Goal: Information Seeking & Learning: Learn about a topic

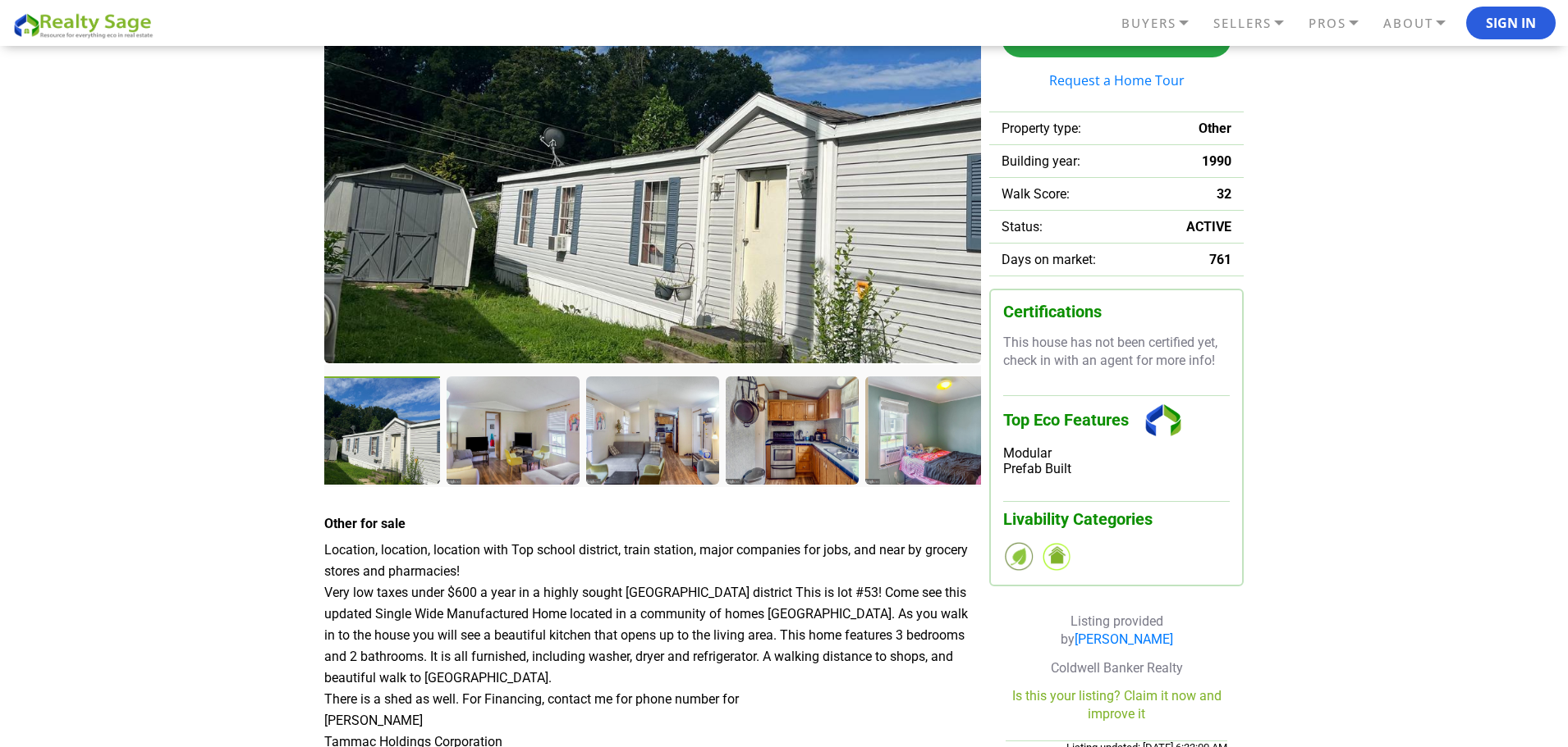
scroll to position [164, 0]
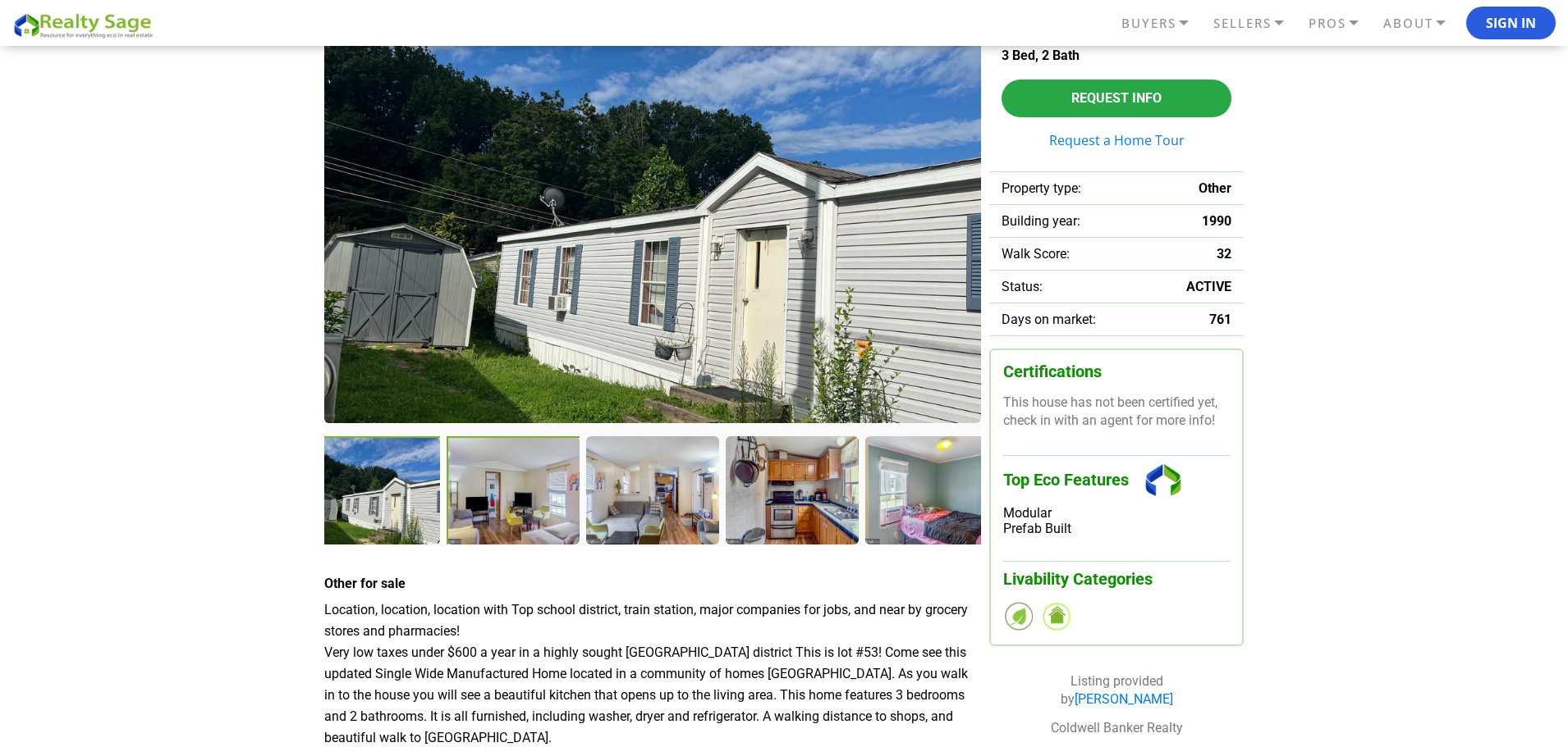
click at [555, 529] on div at bounding box center [515, 491] width 136 height 111
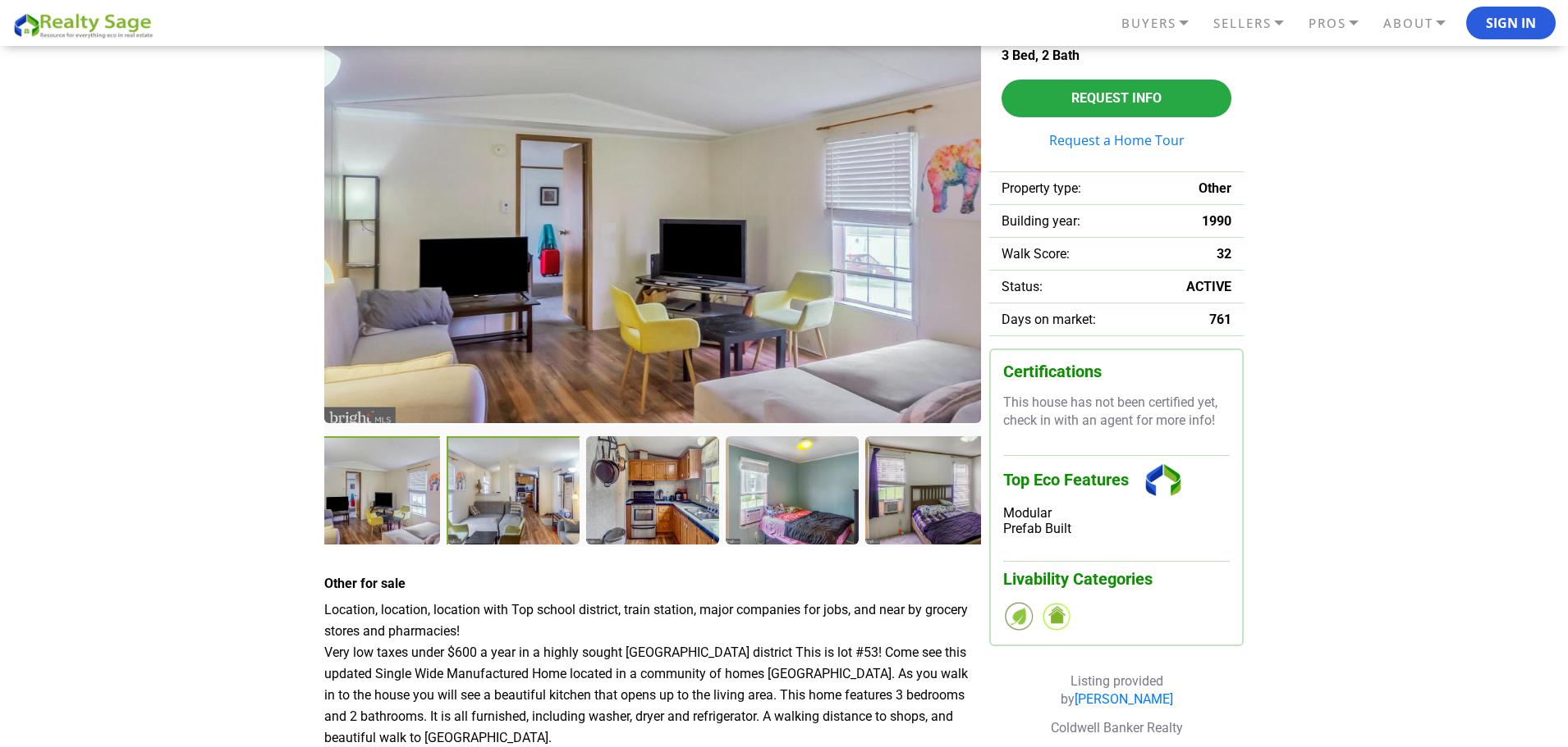
click at [482, 503] on div at bounding box center [515, 491] width 136 height 111
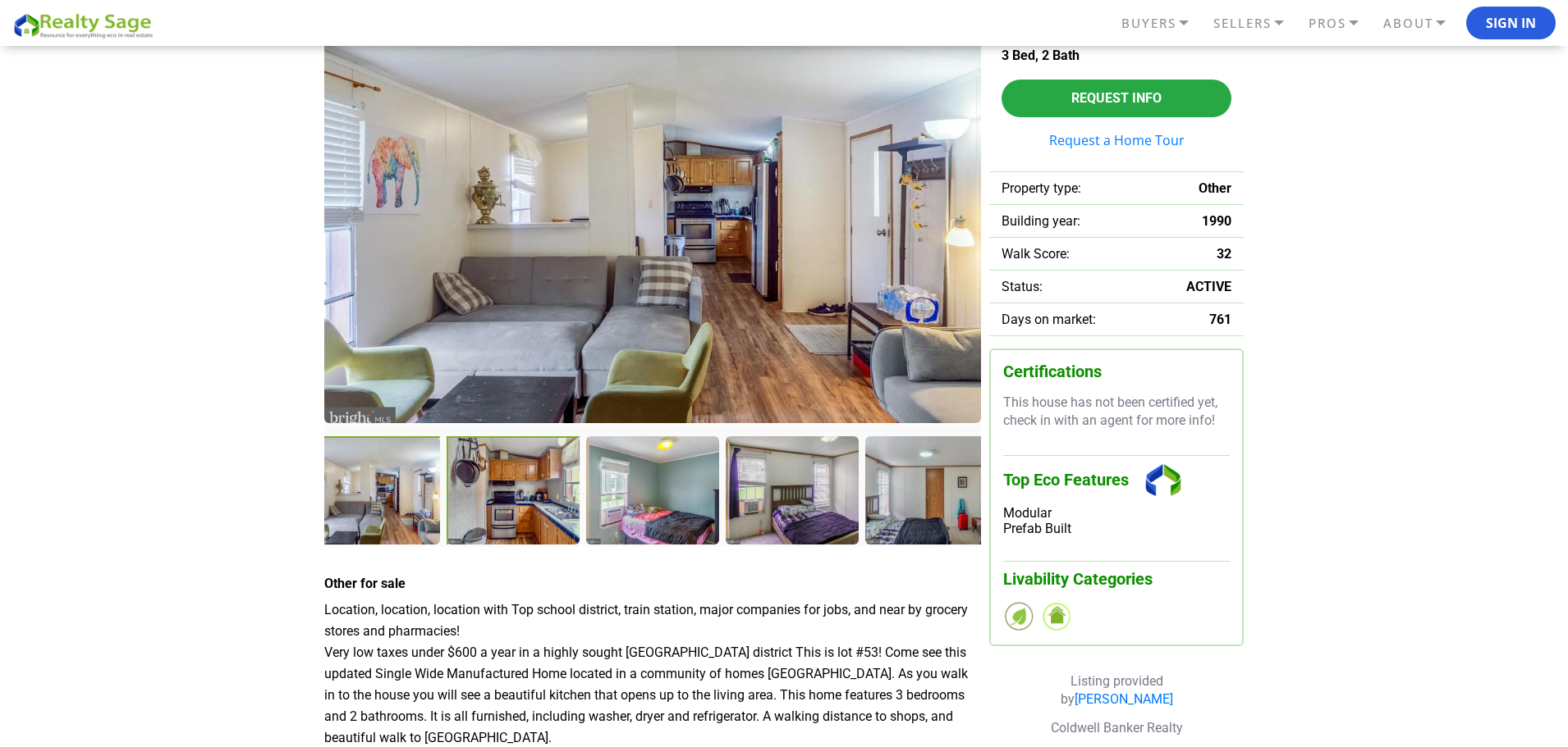
click at [635, 524] on div at bounding box center [651, 490] width 132 height 107
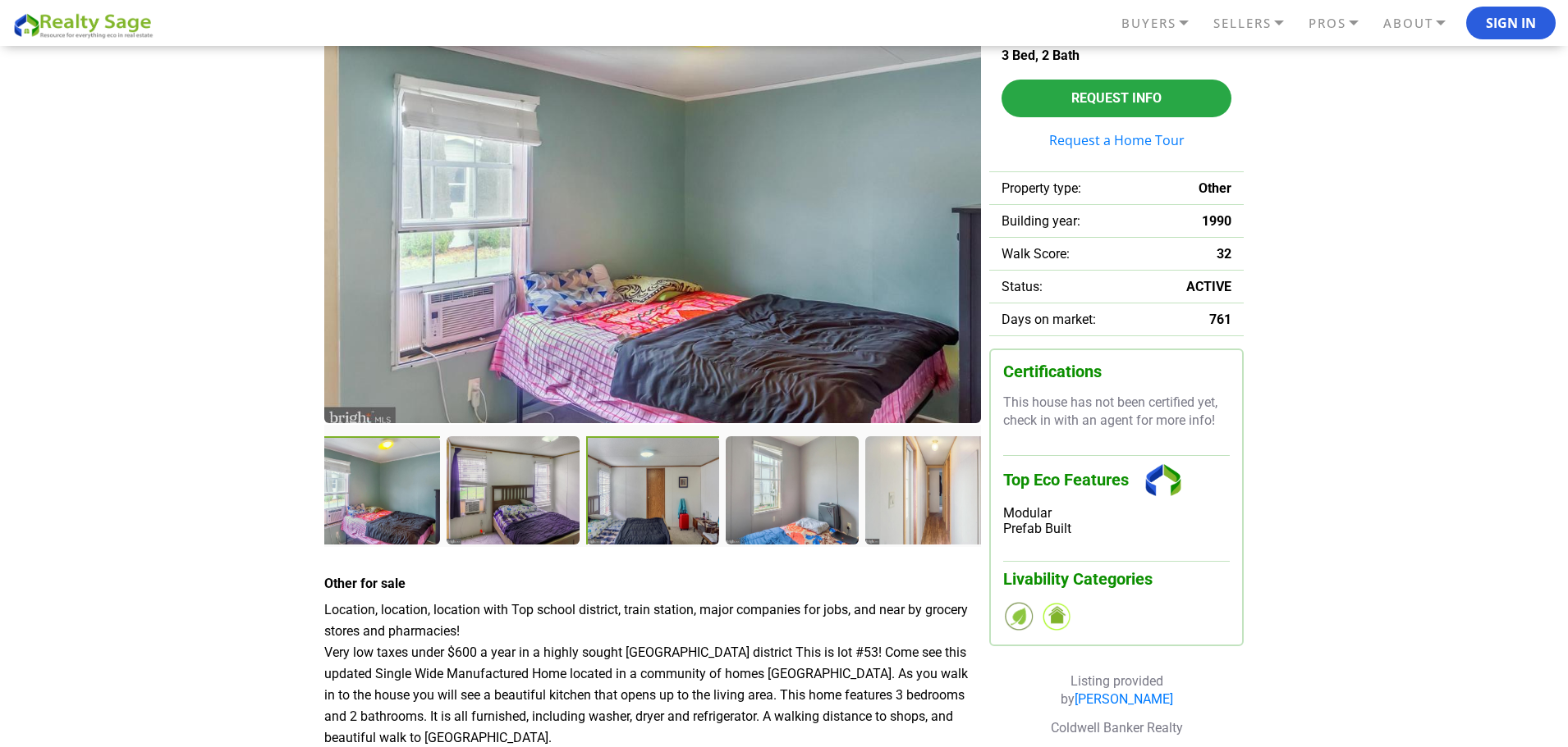
click at [635, 524] on div at bounding box center [653, 491] width 134 height 110
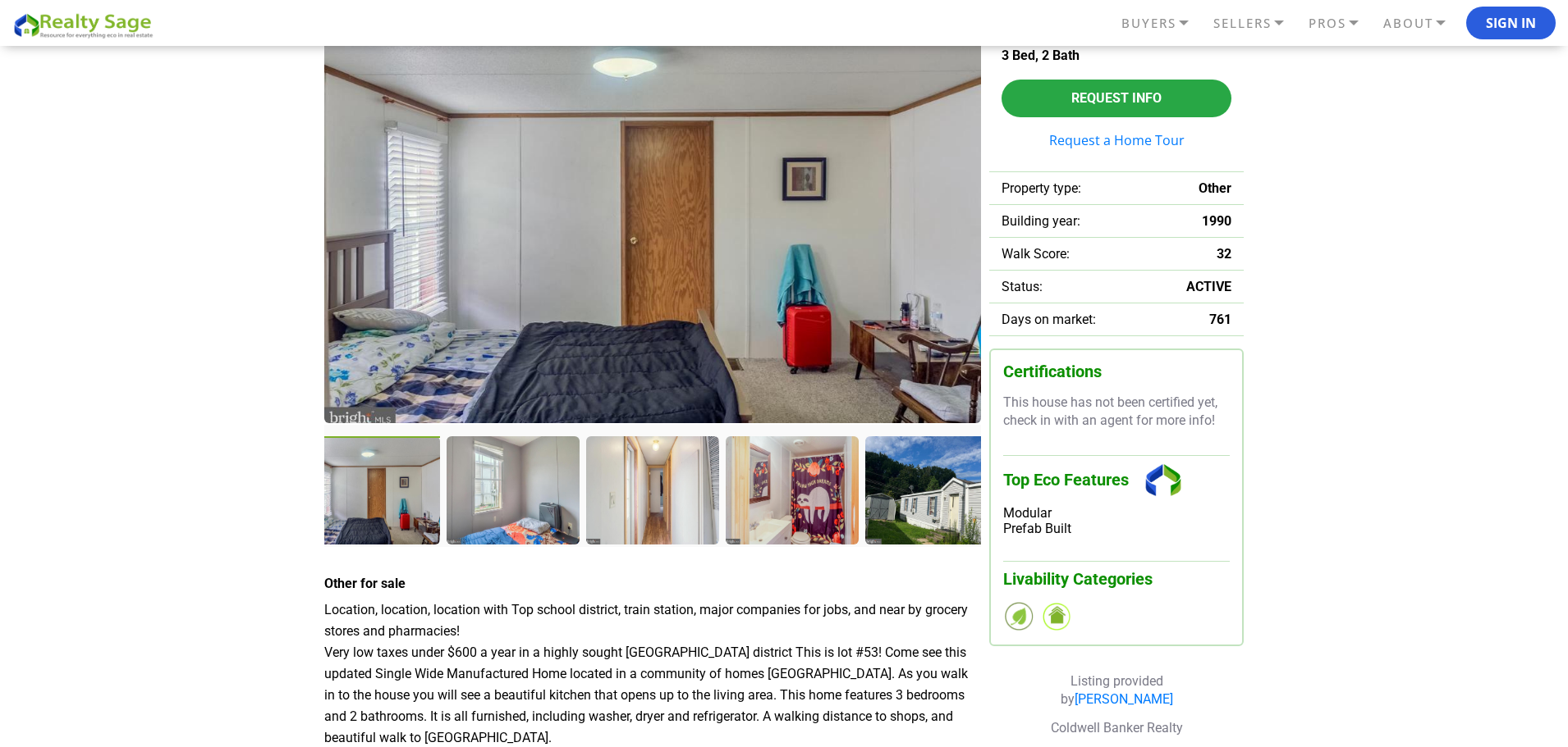
click at [635, 524] on div at bounding box center [651, 490] width 132 height 107
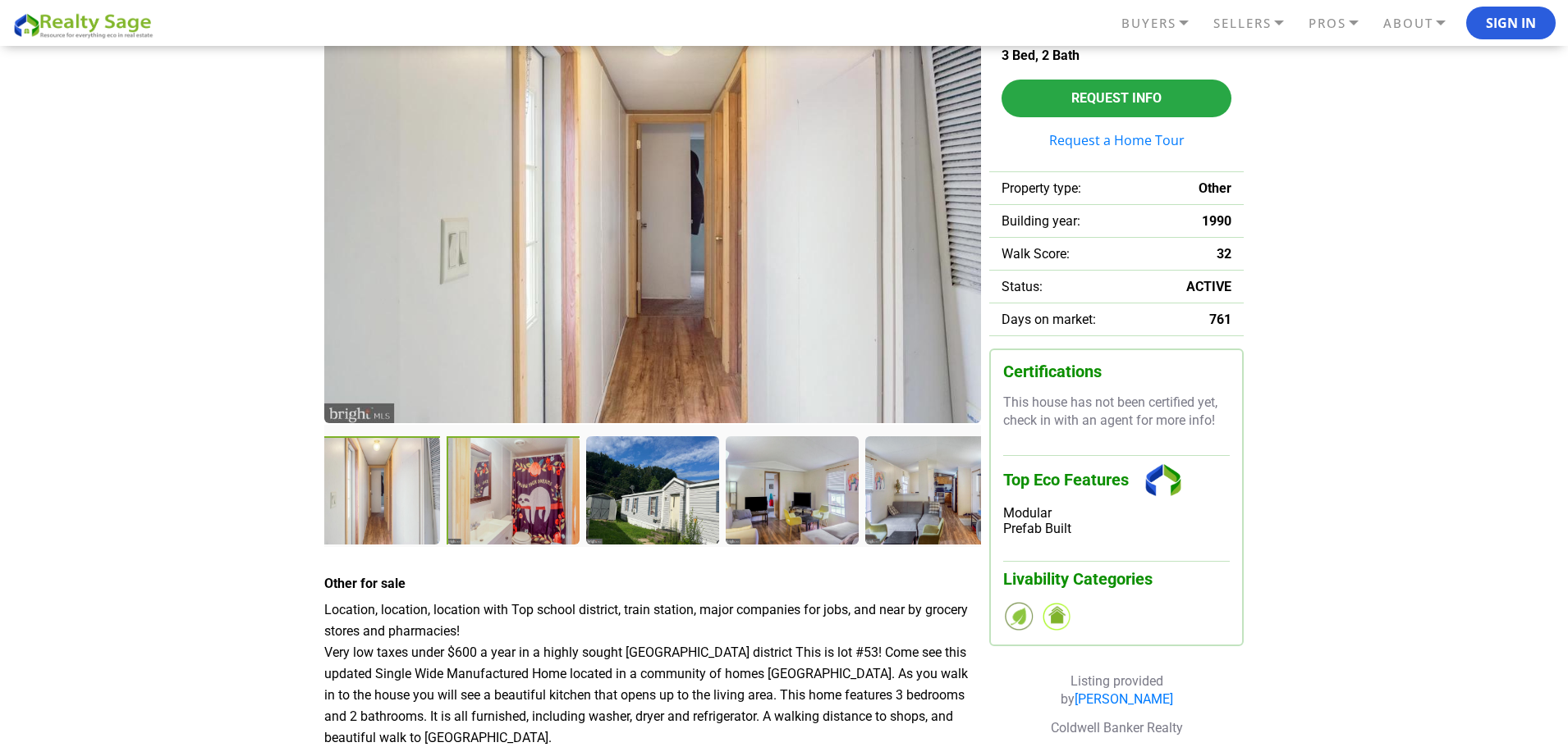
click at [524, 506] on div at bounding box center [515, 491] width 136 height 111
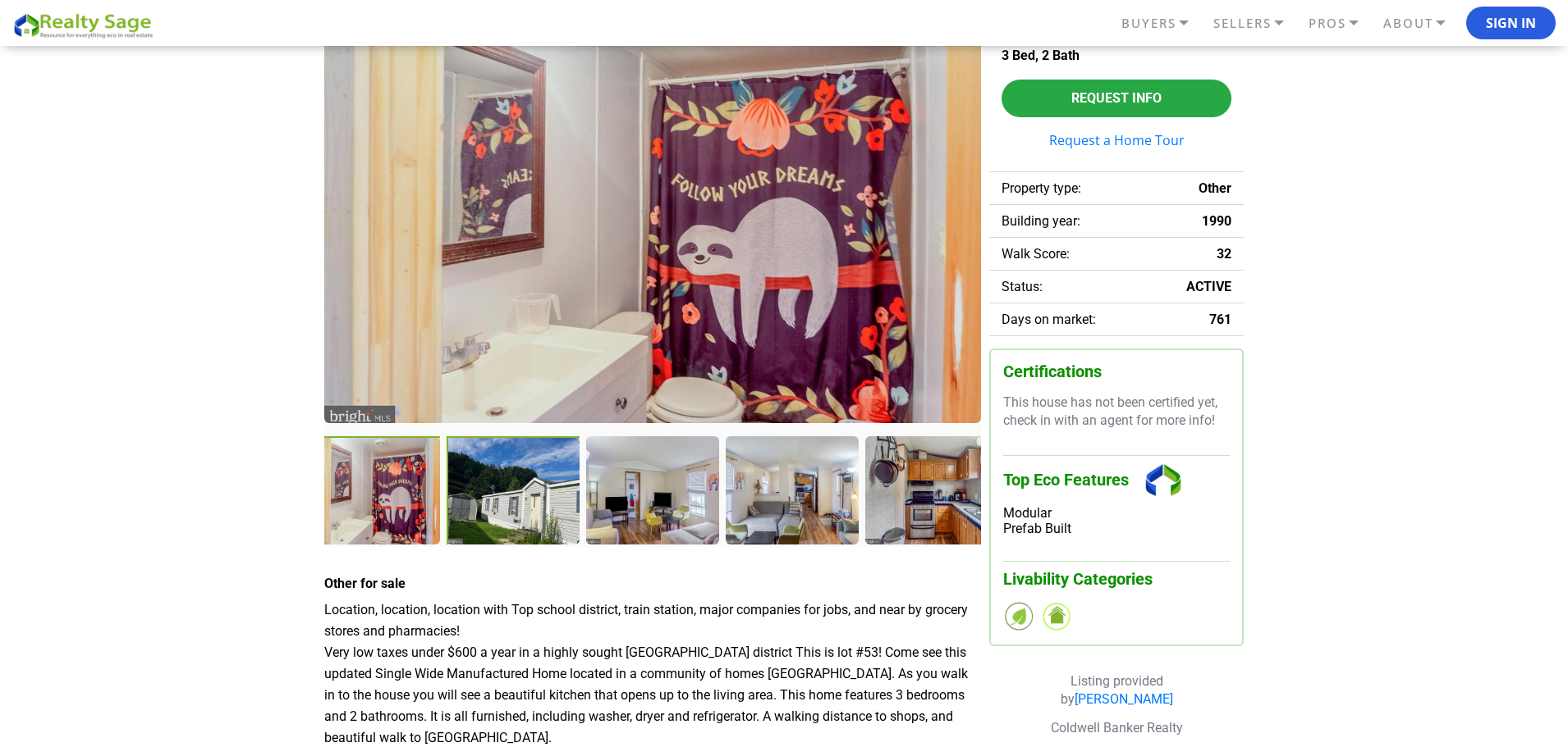
click at [548, 509] on div at bounding box center [515, 491] width 136 height 111
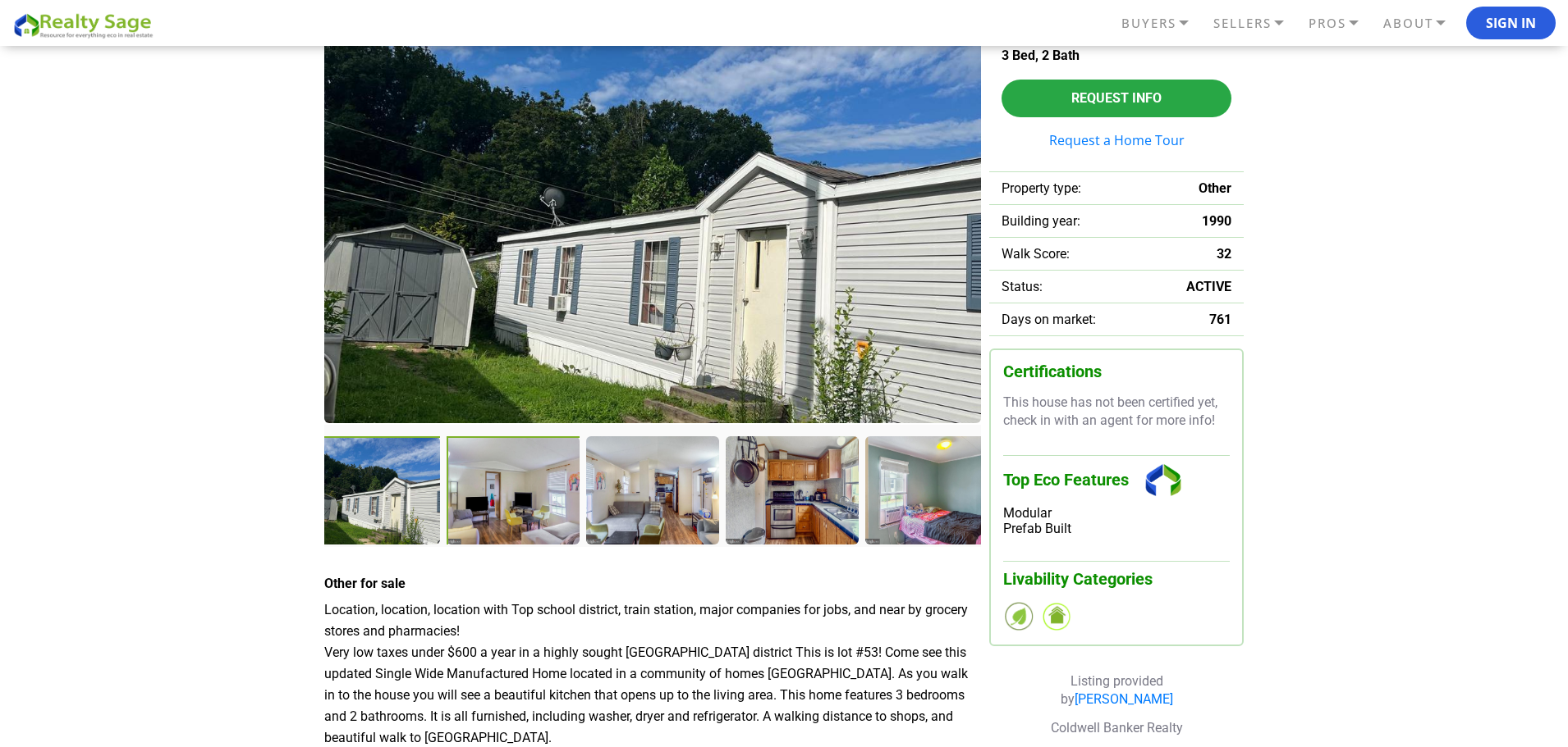
click at [534, 509] on div at bounding box center [515, 491] width 136 height 111
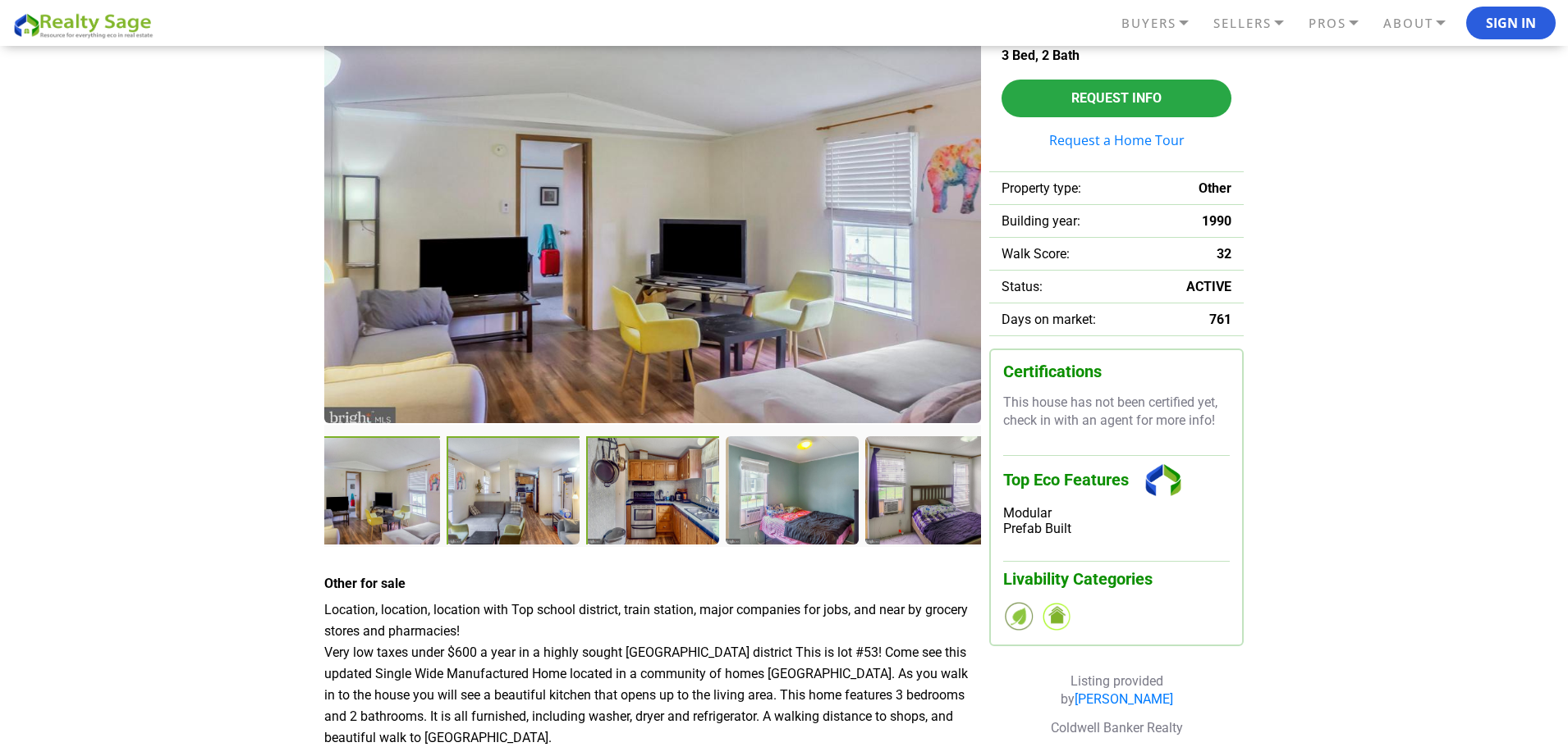
click at [640, 514] on div at bounding box center [653, 491] width 134 height 110
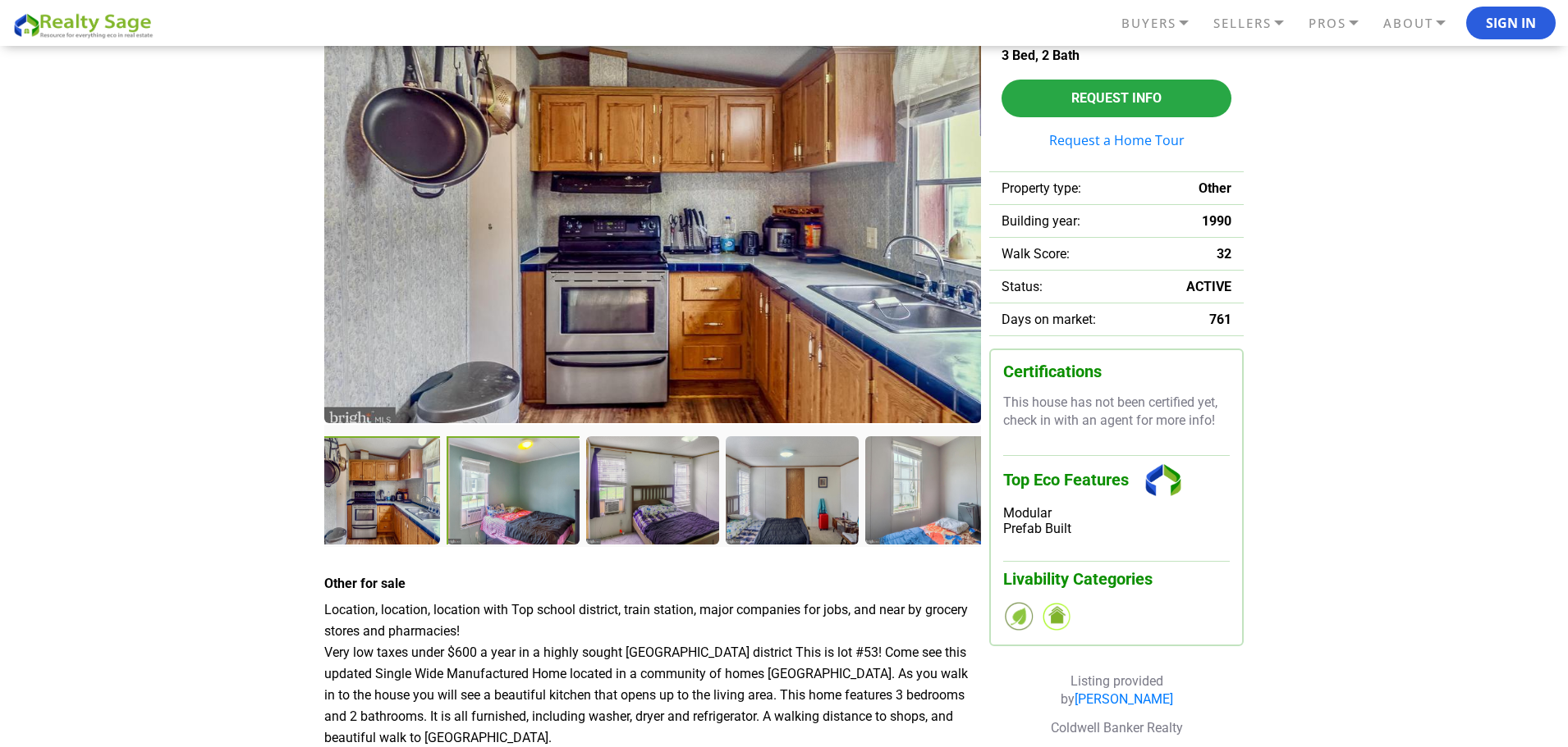
click at [509, 528] on div at bounding box center [515, 491] width 136 height 111
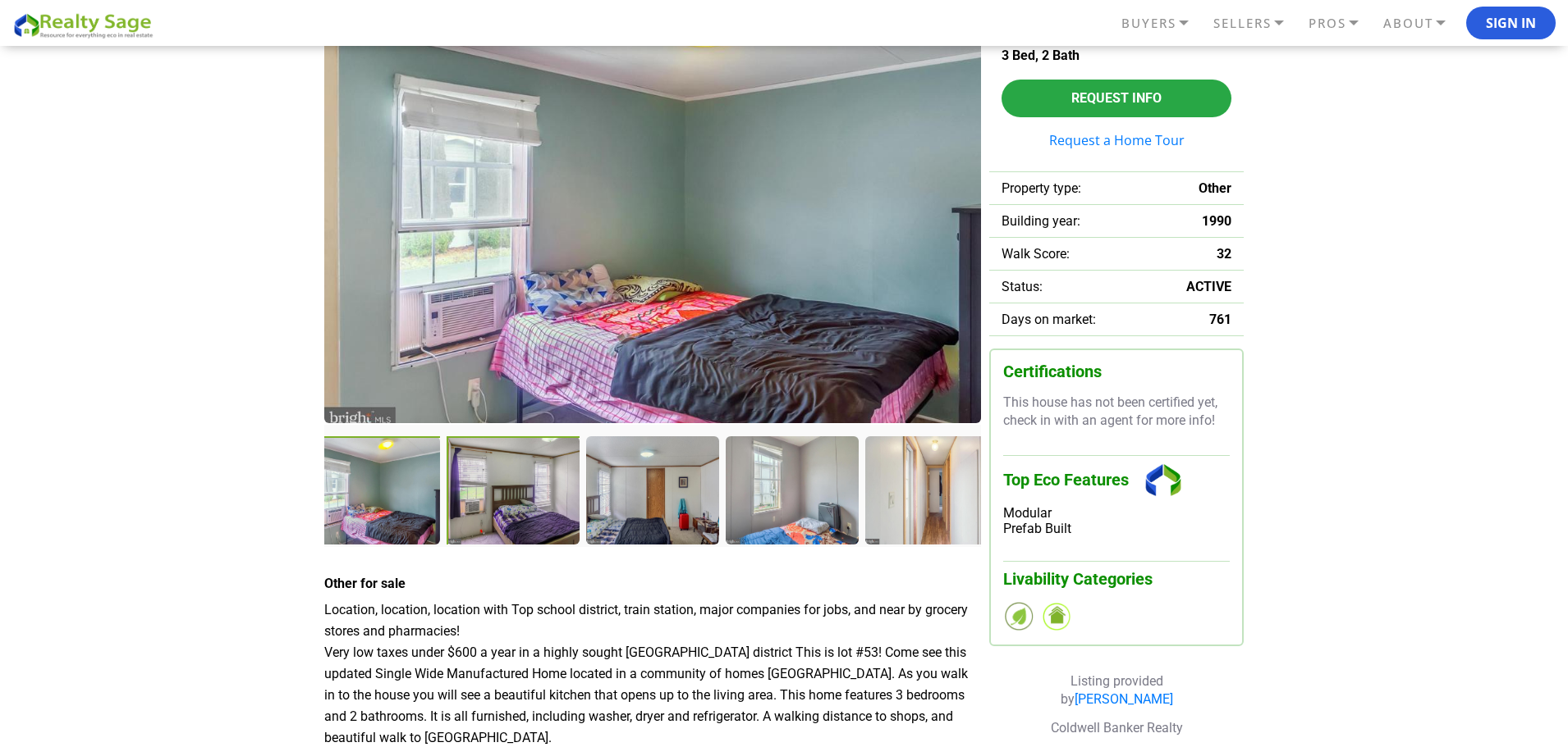
click at [536, 509] on div at bounding box center [515, 491] width 136 height 111
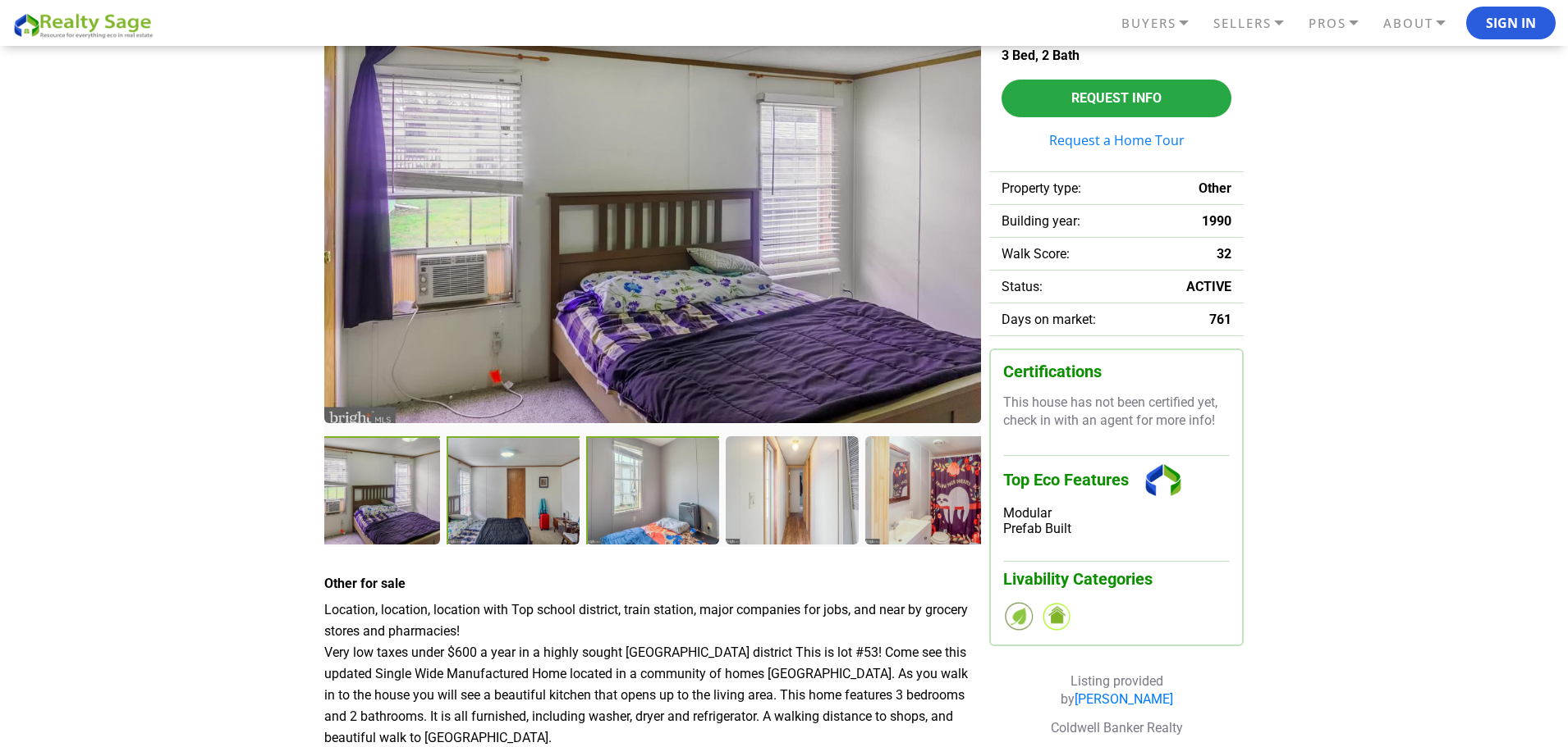
click at [635, 518] on div at bounding box center [653, 491] width 134 height 110
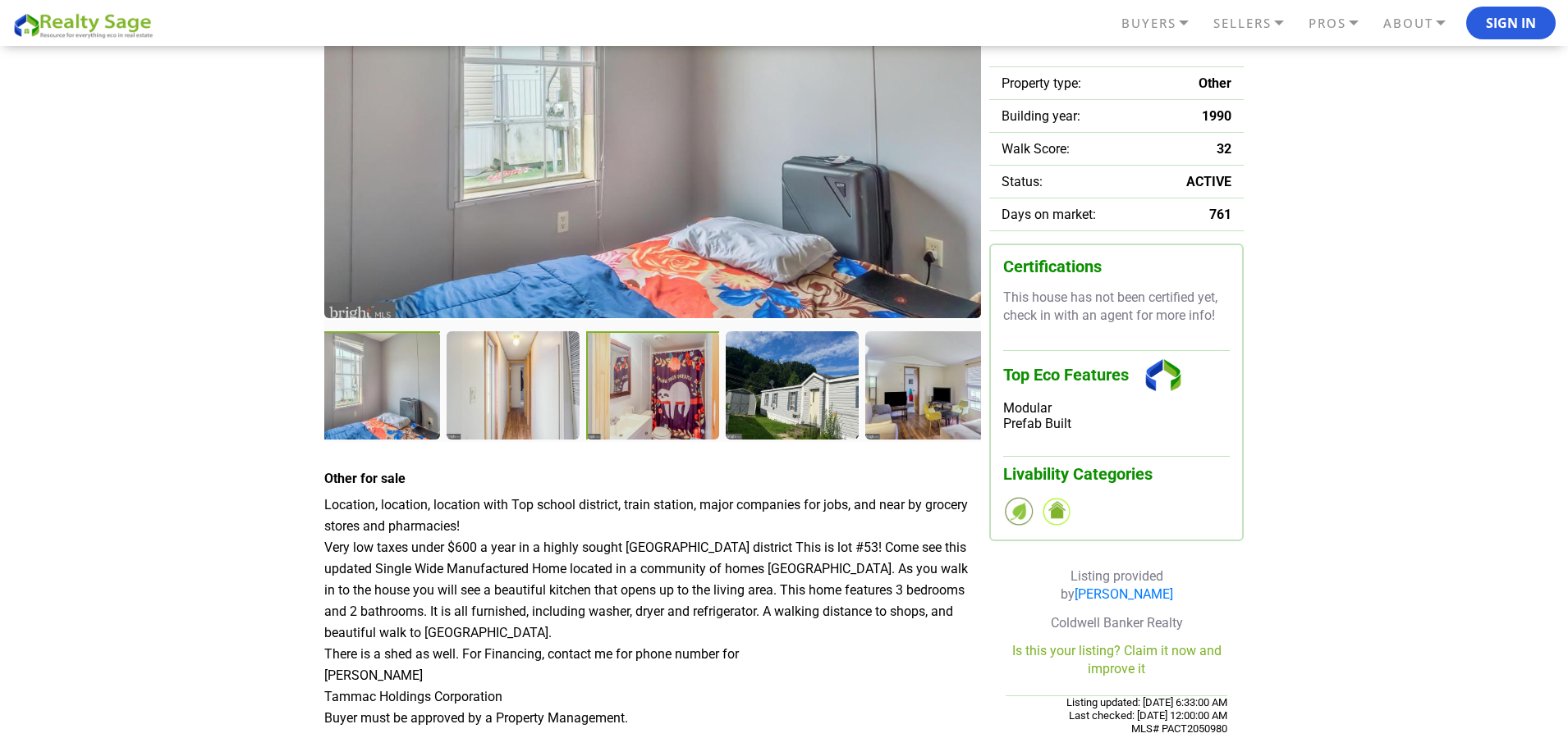
scroll to position [329, 0]
